Goal: Find contact information: Find contact information

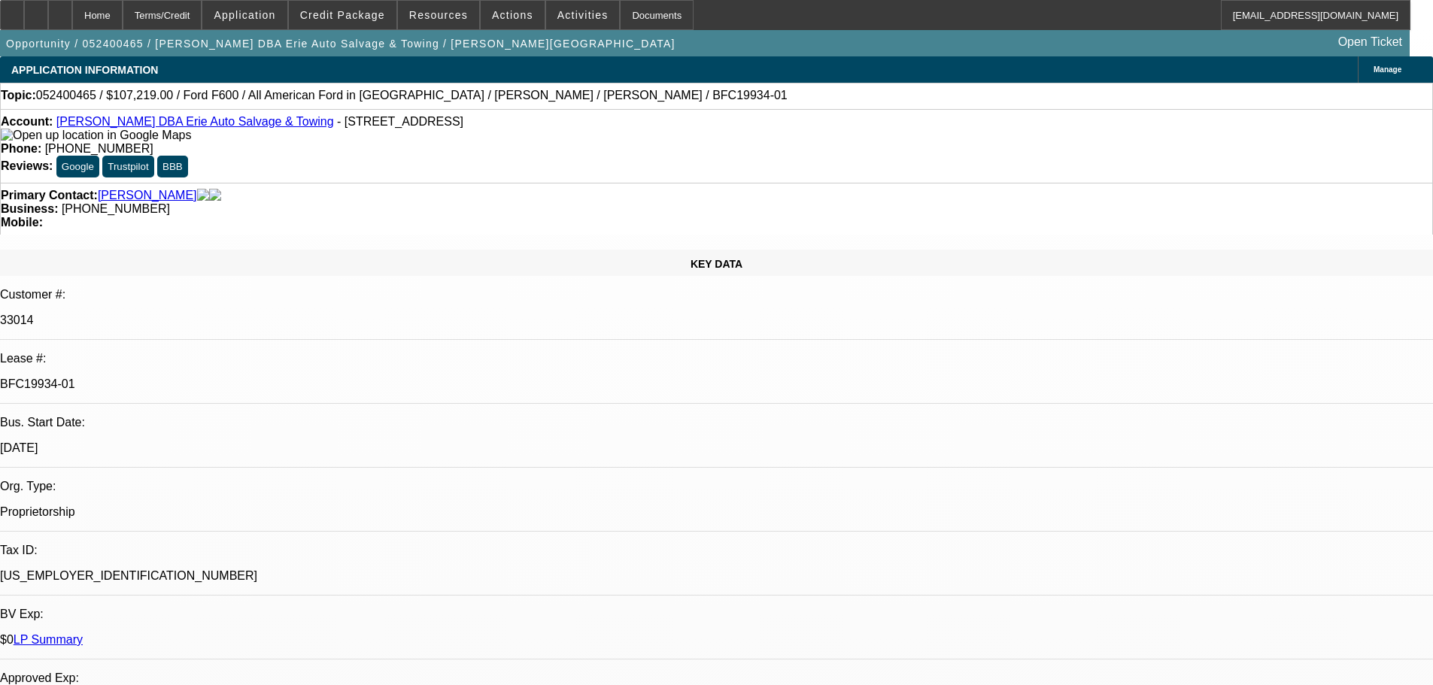
select select "0"
select select "6"
select select "0"
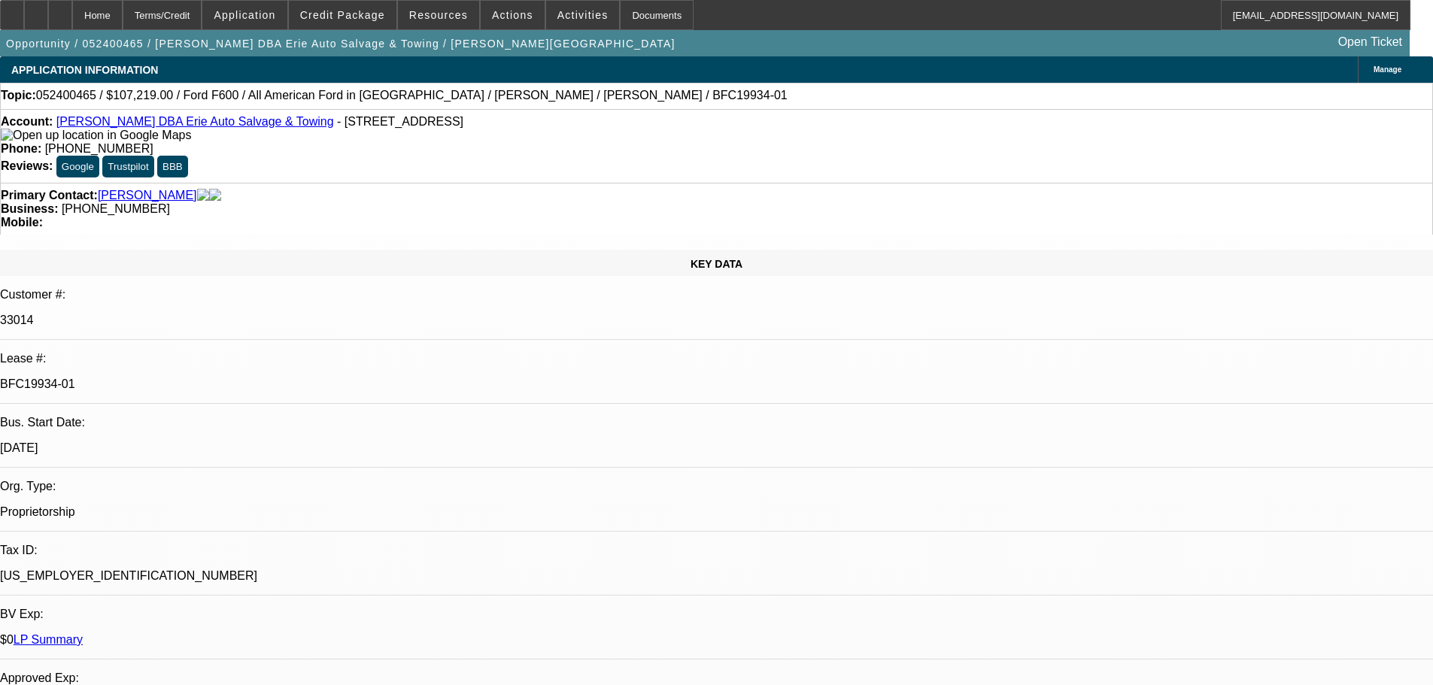
select select "0"
select select "6"
select select "0"
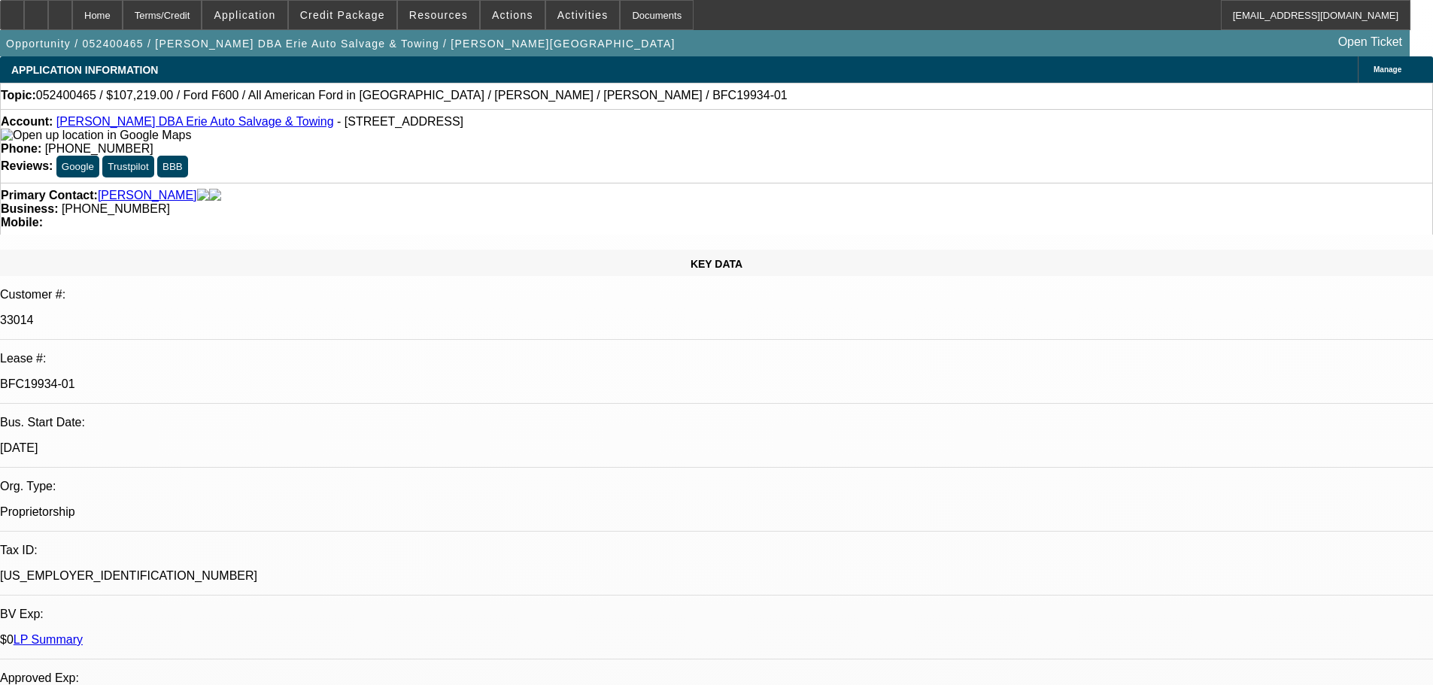
select select "0"
select select "6"
select select "0"
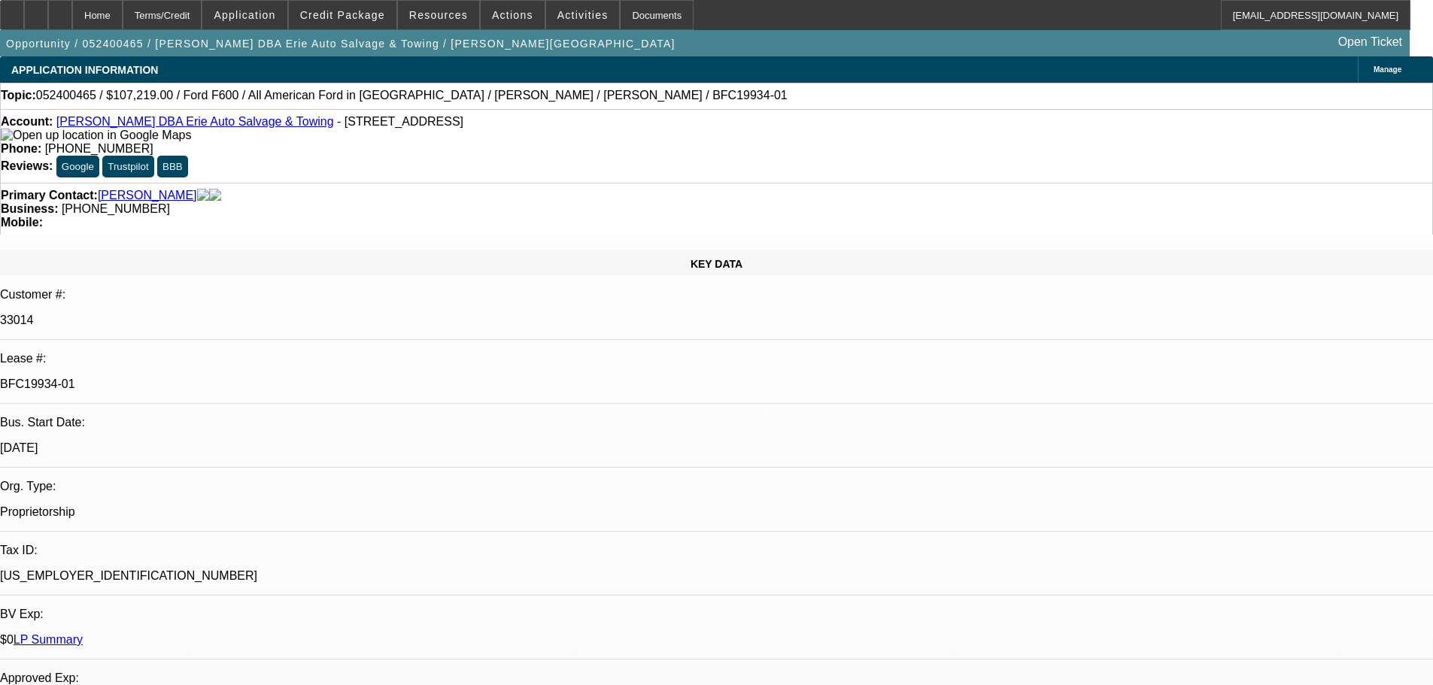
select select "6"
drag, startPoint x: 1253, startPoint y: 436, endPoint x: 1314, endPoint y: 439, distance: 60.2
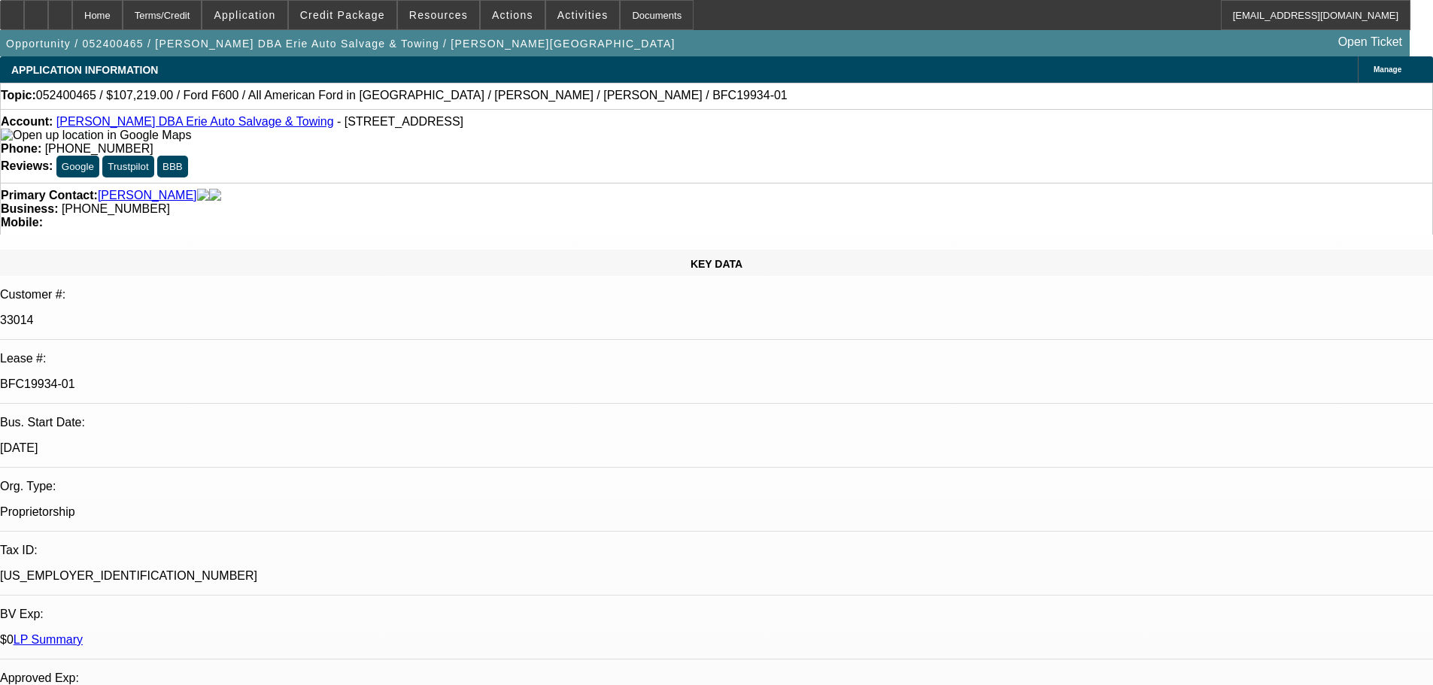
copy b "[PHONE_NUMBER]"
